Goal: Transaction & Acquisition: Subscribe to service/newsletter

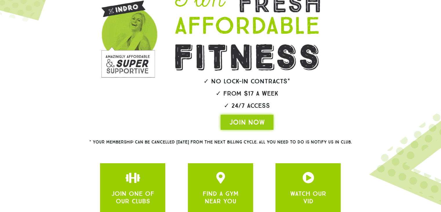
scroll to position [121, 0]
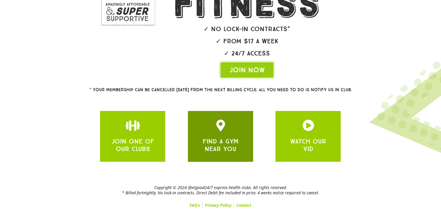
click at [223, 128] on icon "JOIN ONE OF OUR CLUBS" at bounding box center [221, 126] width 12 height 12
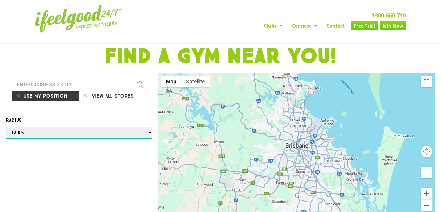
click at [81, 131] on select "Any 1 km 5 km 10 km 50 km 100 km 500 km" at bounding box center [79, 133] width 147 height 12
click at [72, 81] on input "Please enter a valid address" at bounding box center [79, 85] width 135 height 12
type input "4109"
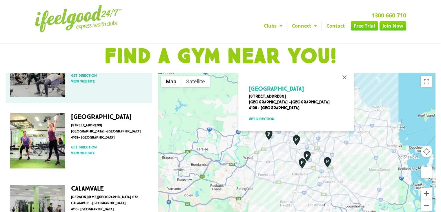
scroll to position [134, 0]
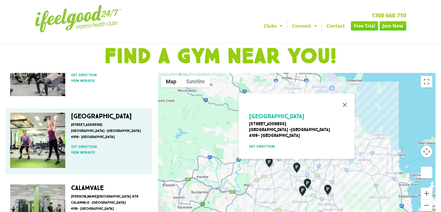
click at [35, 138] on img at bounding box center [37, 140] width 55 height 55
click at [78, 150] on link "View website" at bounding box center [108, 152] width 74 height 5
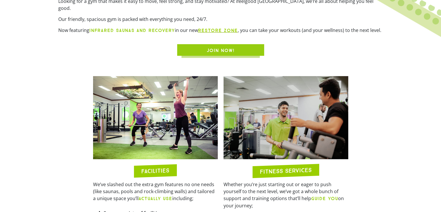
scroll to position [221, 0]
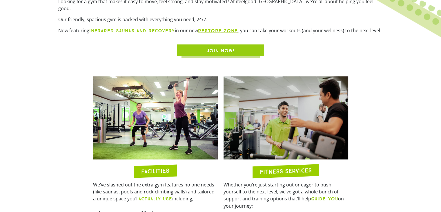
click at [246, 47] on span "JOIN NOW!" at bounding box center [220, 50] width 59 height 7
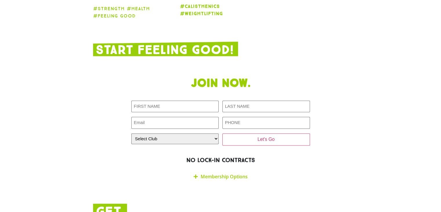
scroll to position [935, 0]
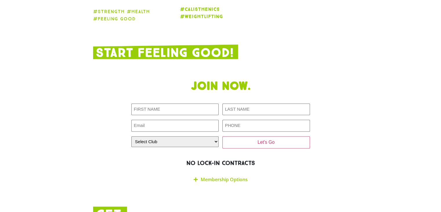
click at [216, 176] on link "Membership Options" at bounding box center [224, 179] width 47 height 6
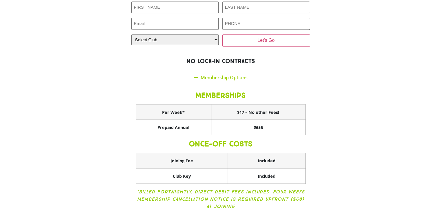
scroll to position [1037, 0]
click at [228, 74] on link "Membership Options" at bounding box center [224, 77] width 47 height 6
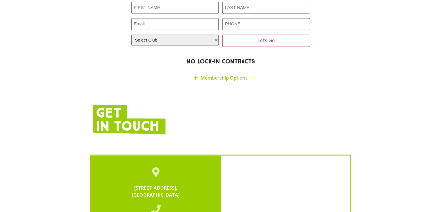
click at [226, 74] on link "Membership Options" at bounding box center [224, 77] width 47 height 6
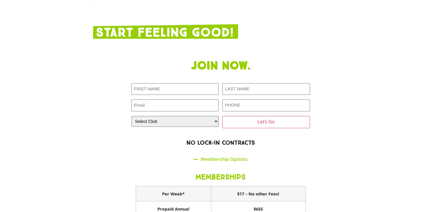
scroll to position [956, 0]
click at [214, 116] on select "Select Club Alexandra Hills Calamvale Coopers Plains Middle Park Oxenford Oxley…" at bounding box center [175, 121] width 88 height 11
click at [116, 129] on div "Join now. First NAME (Required) LAST NAME (Required) Email (Required) PHONE (Re…" at bounding box center [220, 179] width 261 height 246
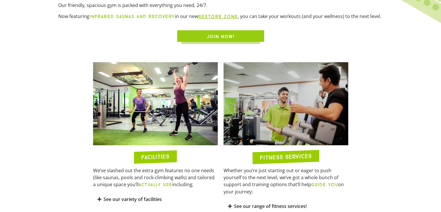
scroll to position [245, 0]
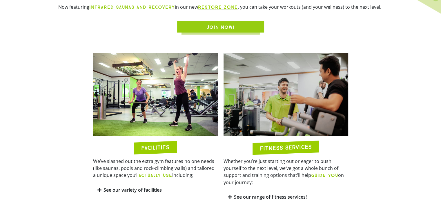
click at [146, 187] on link "See our variety of facilities" at bounding box center [133, 190] width 58 height 6
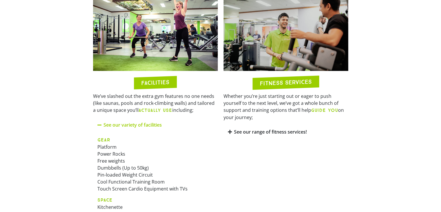
scroll to position [310, 0]
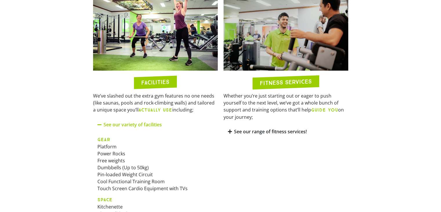
click at [240, 128] on link "See our range of fitness services!" at bounding box center [270, 131] width 73 height 6
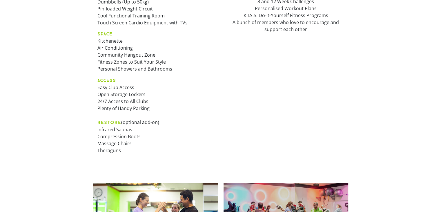
scroll to position [478, 0]
